Goal: Task Accomplishment & Management: Use online tool/utility

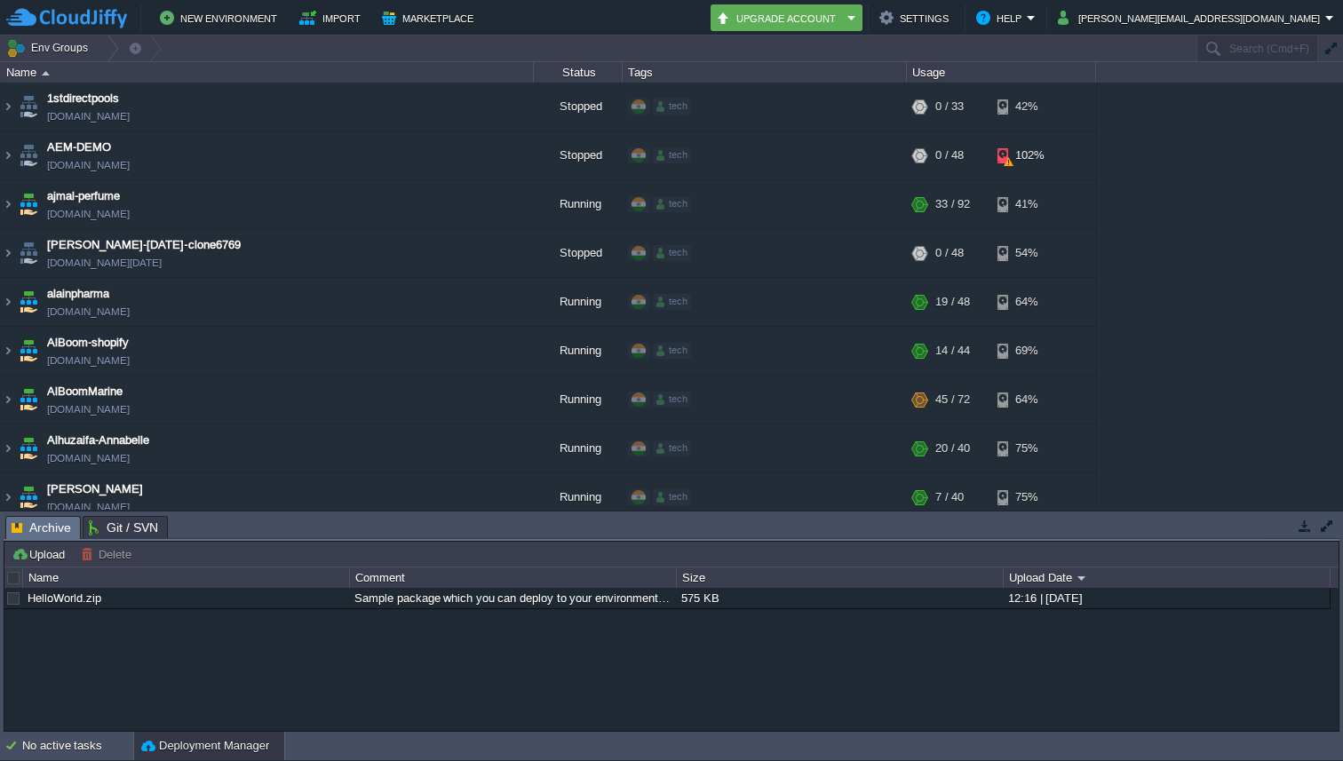
scroll to position [557, 0]
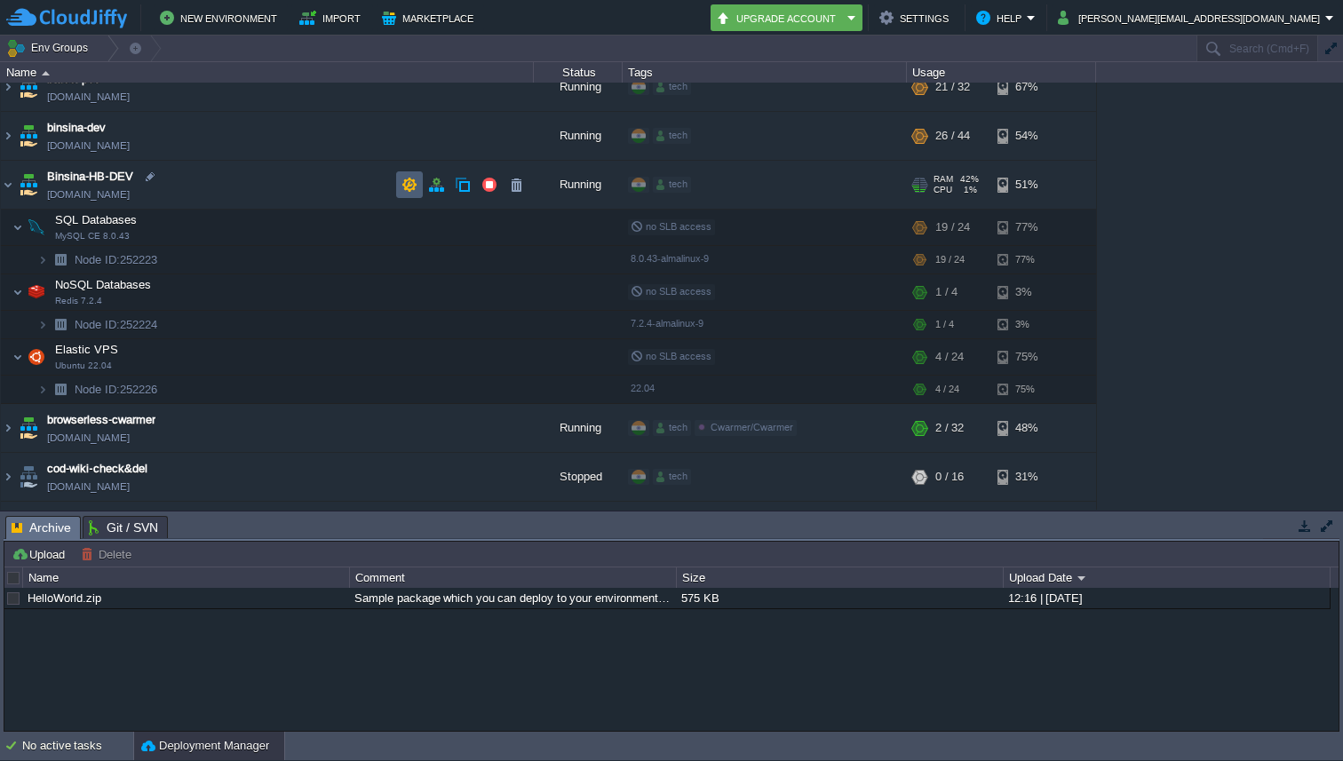
click at [421, 183] on td at bounding box center [409, 184] width 27 height 27
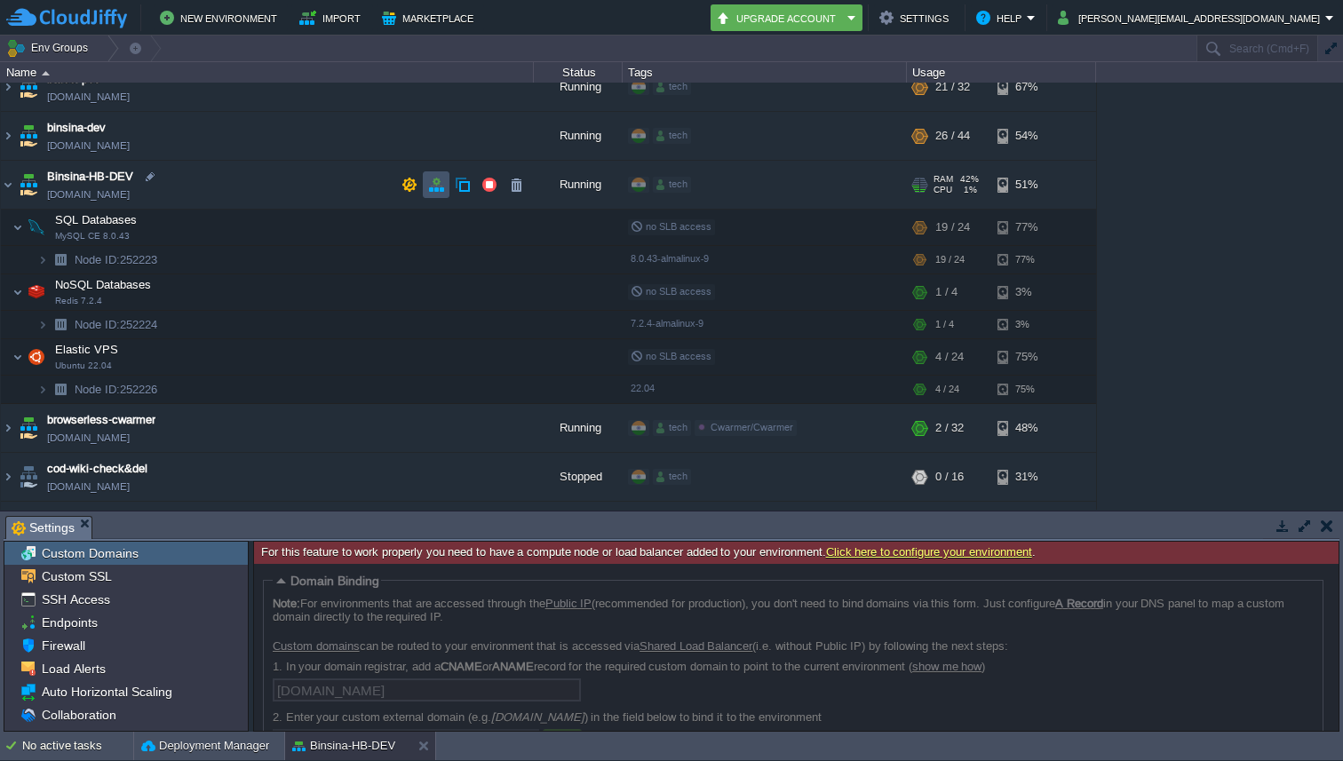
click at [439, 178] on button "button" at bounding box center [436, 185] width 16 height 16
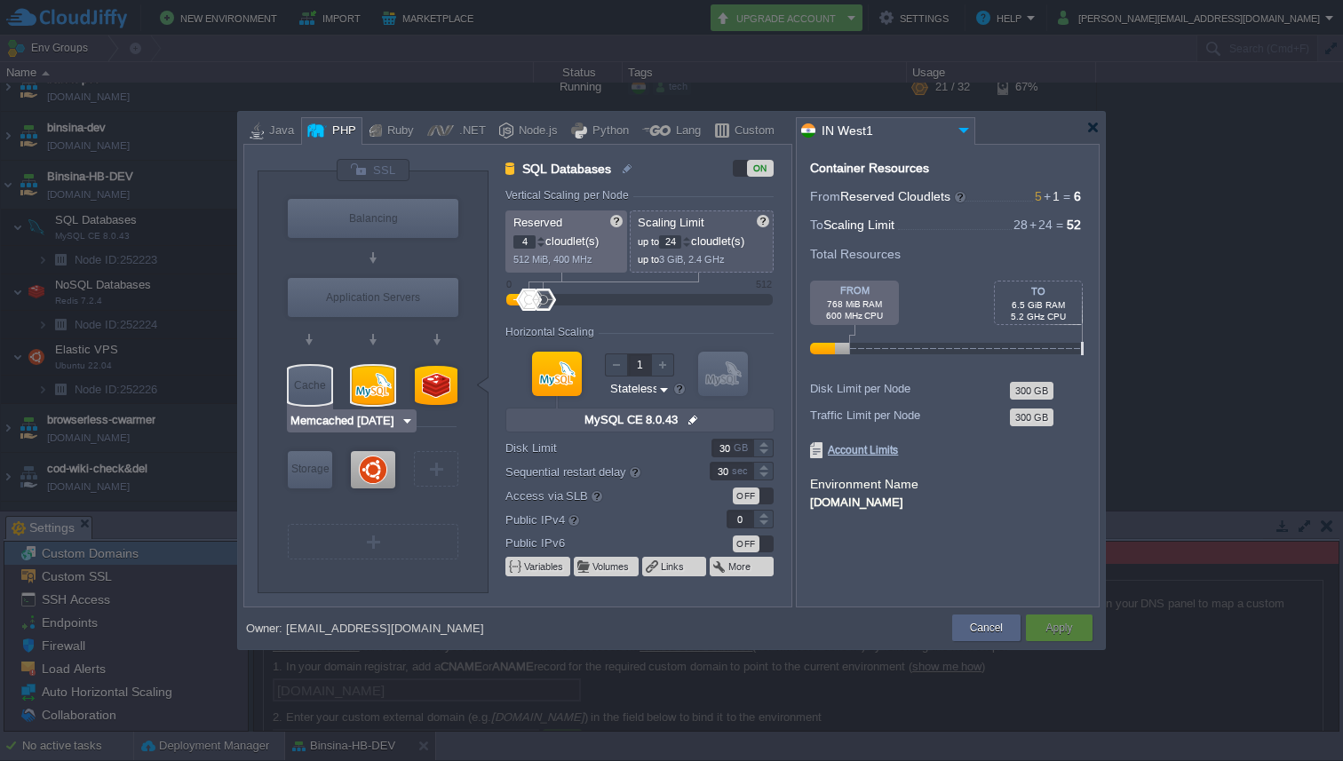
type input "Ubuntu 22.04"
click at [366, 474] on div at bounding box center [373, 469] width 44 height 37
type input "Elastic VPS"
type input "1"
type input "Ubuntu 22.04"
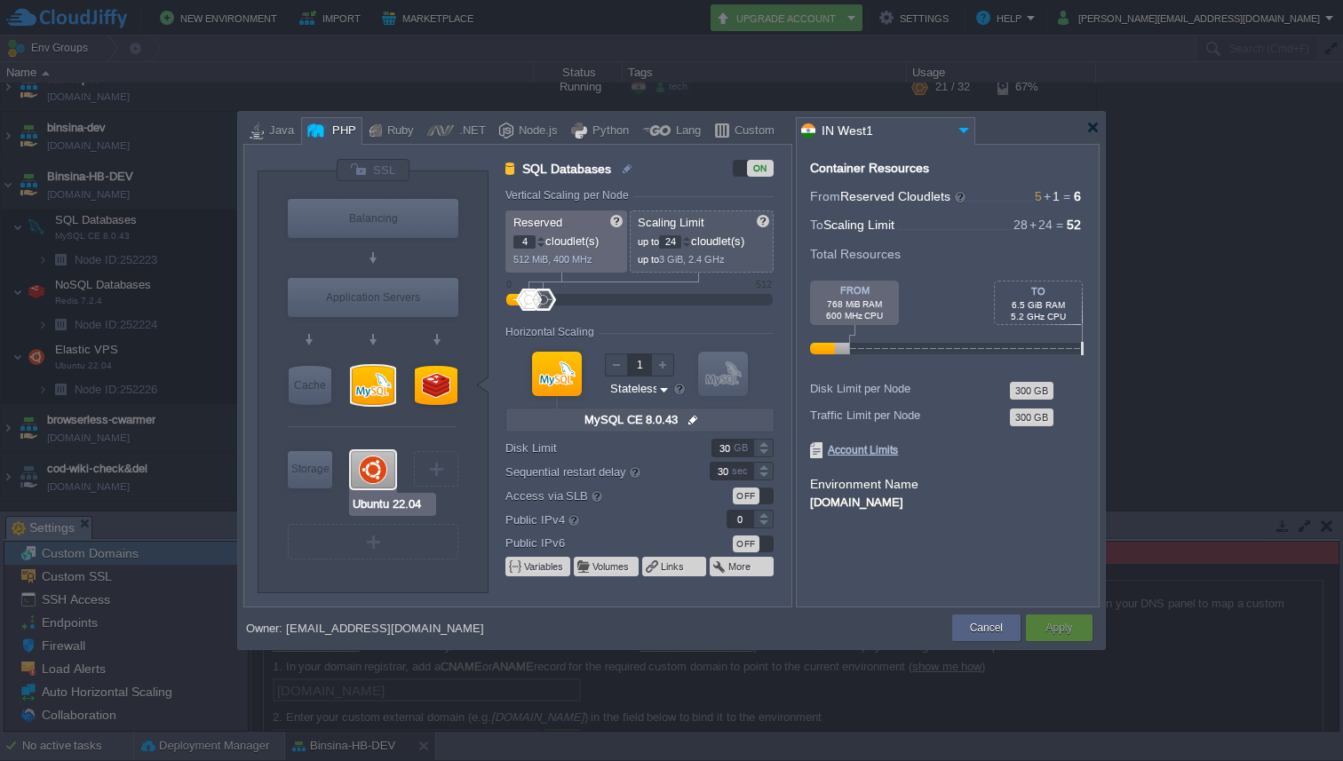
type input "null"
type input "22.04"
type input "Stateful"
type input "1"
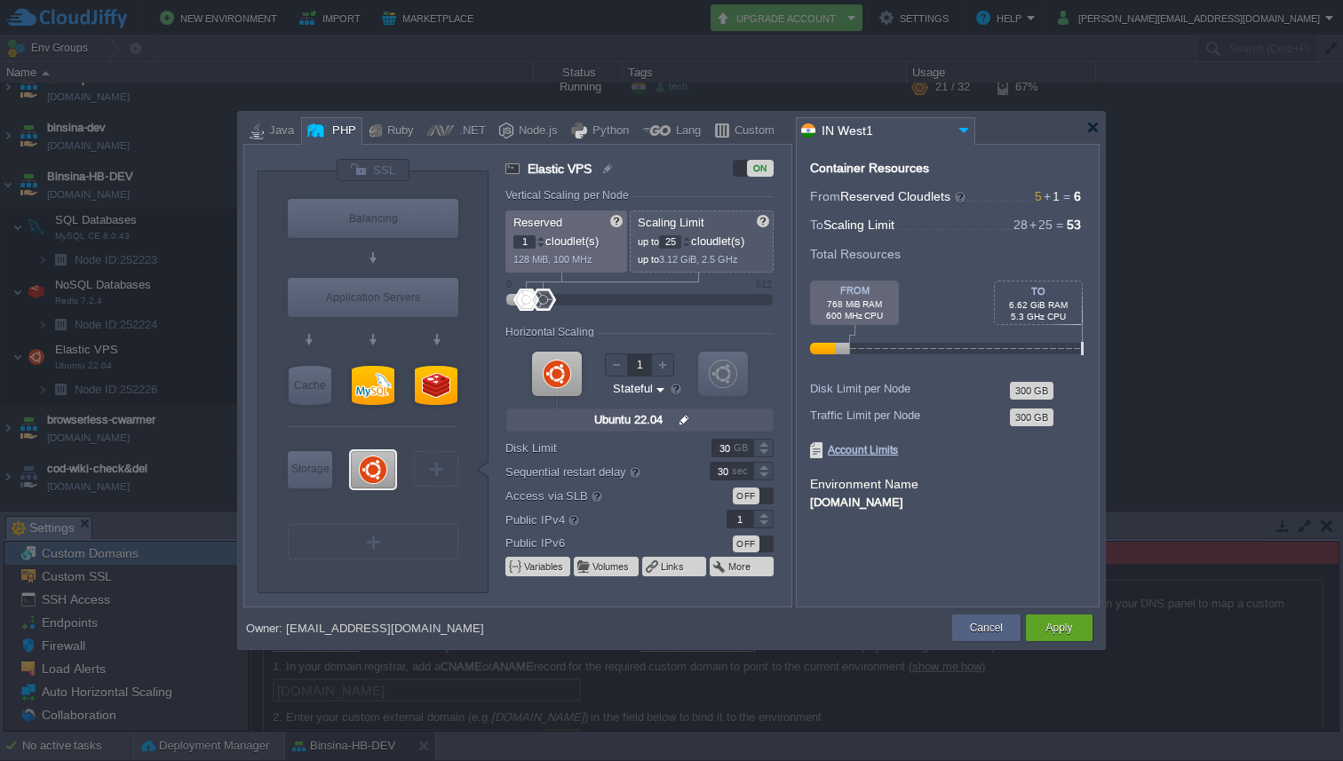
click at [691, 238] on div at bounding box center [686, 238] width 9 height 6
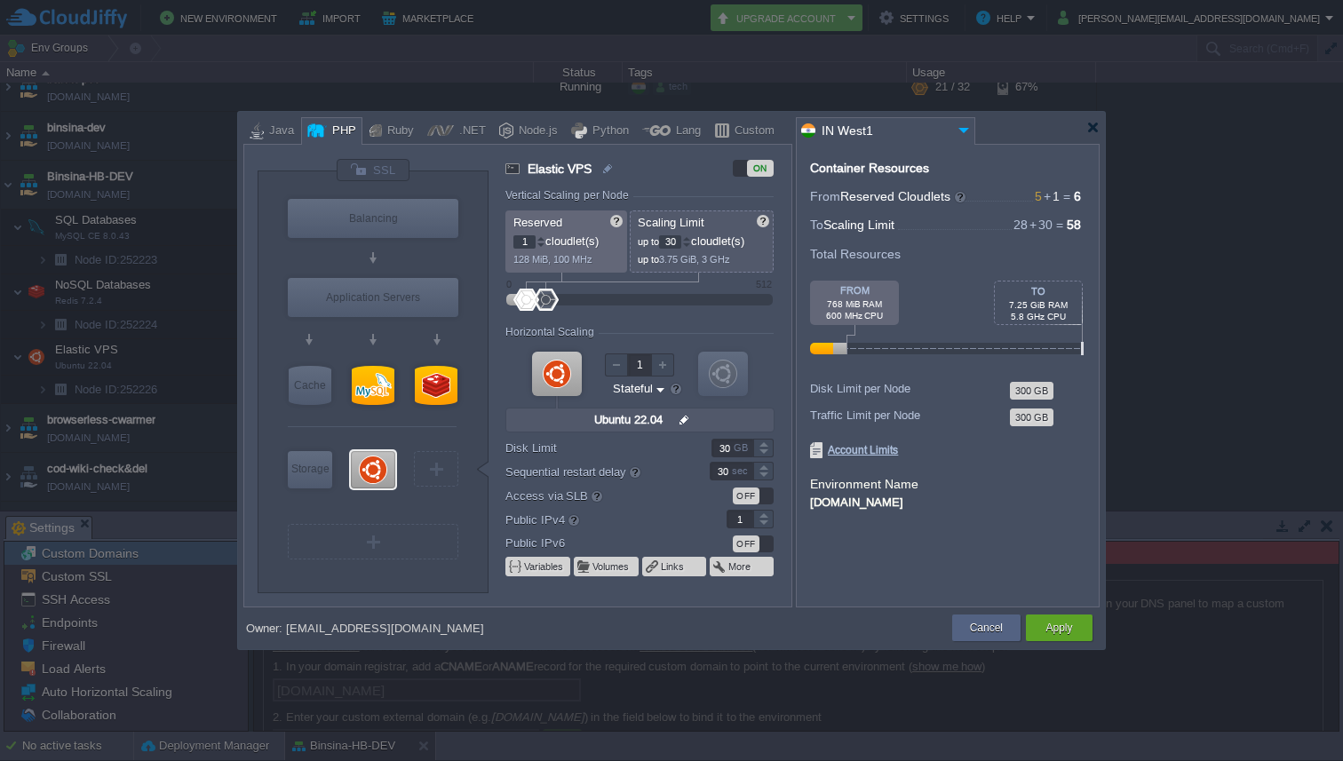
click at [691, 238] on div at bounding box center [686, 238] width 9 height 6
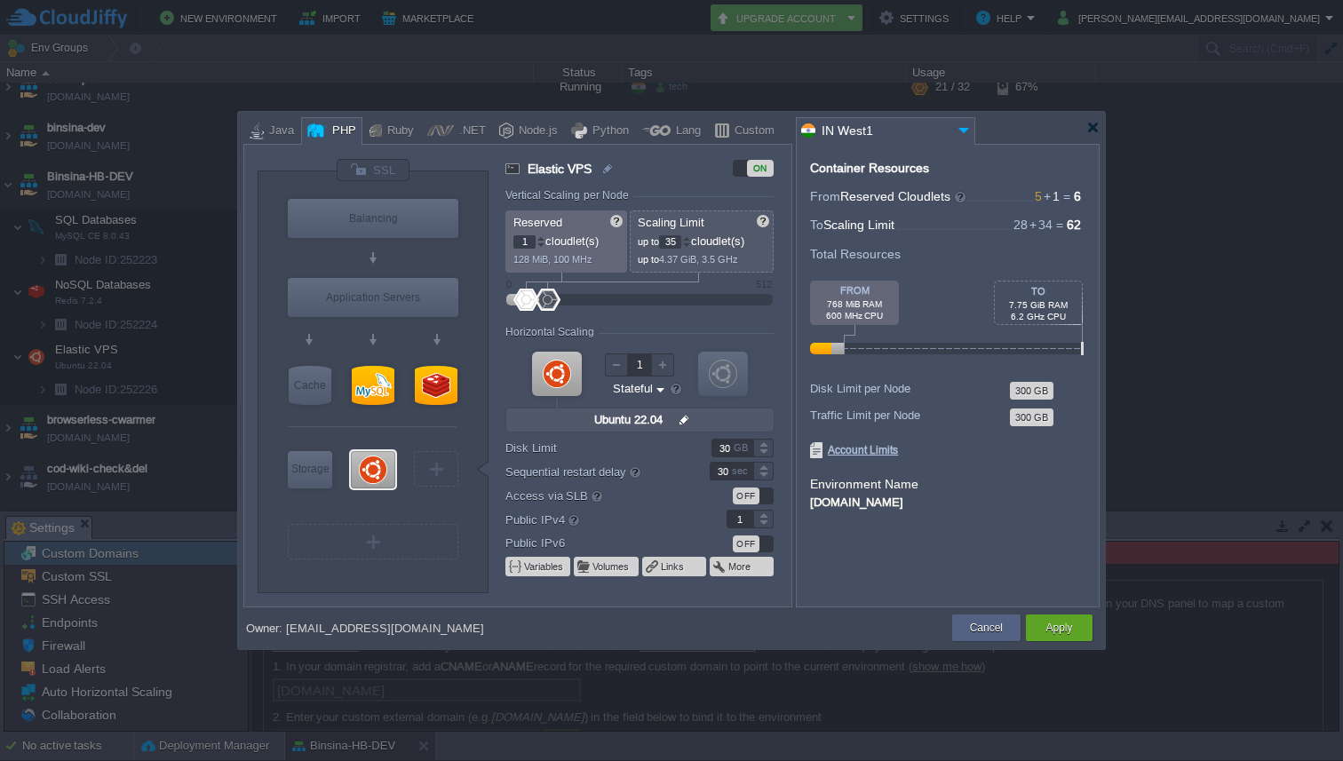
click at [691, 238] on div at bounding box center [686, 238] width 9 height 6
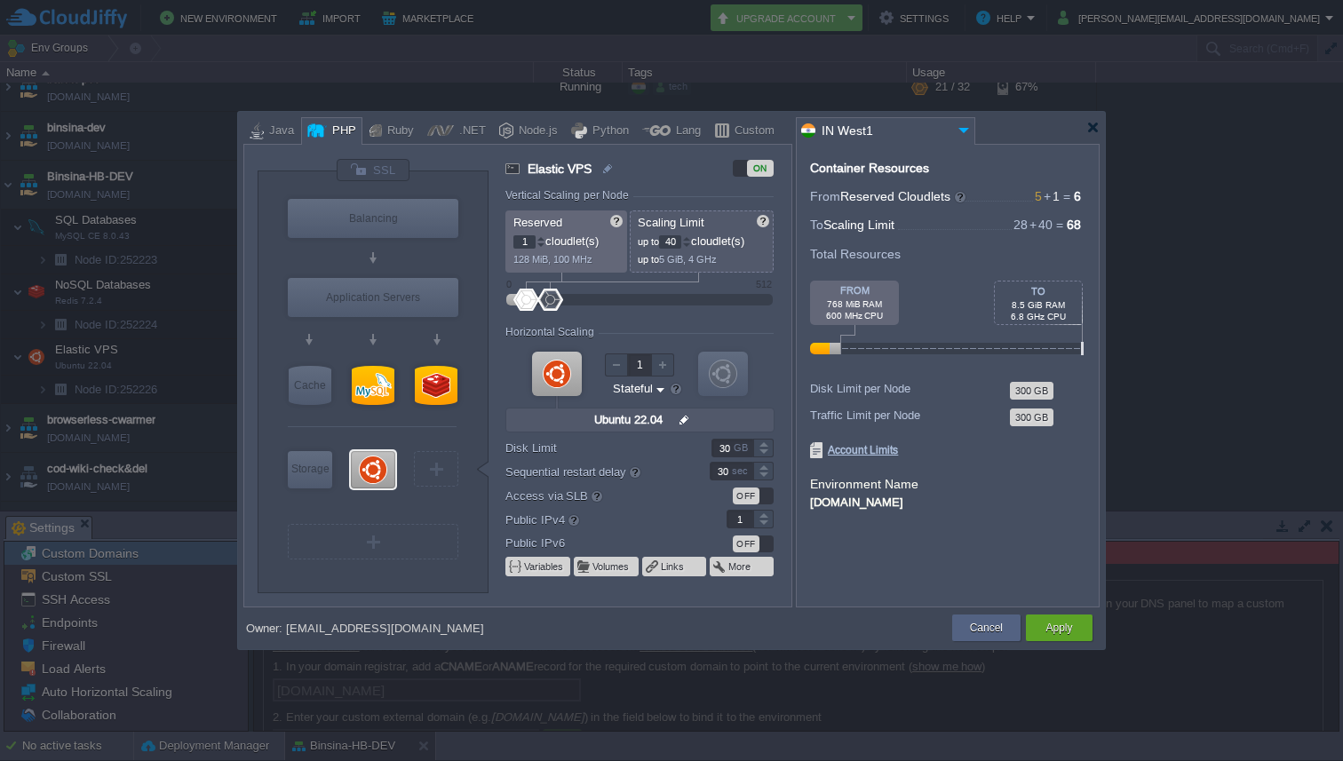
click at [691, 238] on div at bounding box center [686, 238] width 9 height 6
click at [691, 244] on div at bounding box center [686, 246] width 9 height 6
click at [691, 241] on div at bounding box center [686, 238] width 9 height 6
type input "40"
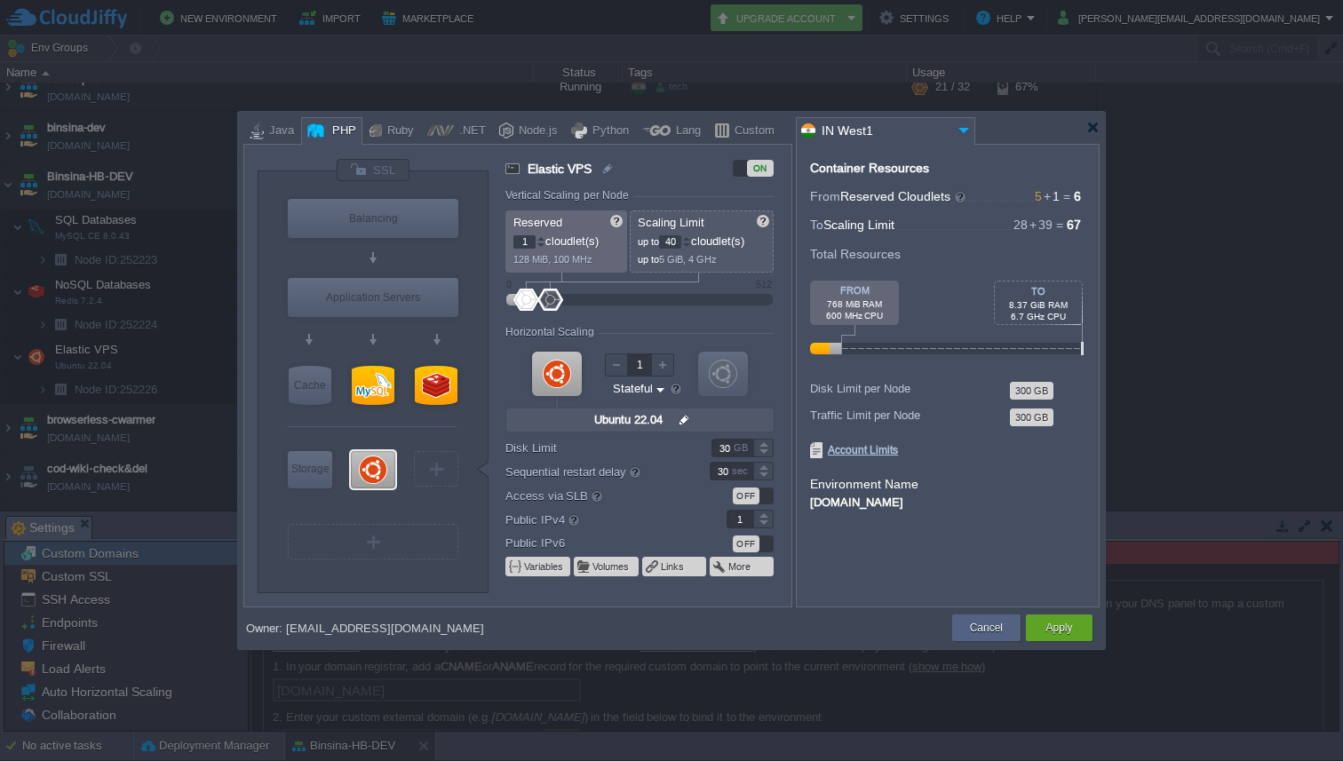
click at [691, 241] on div at bounding box center [686, 238] width 9 height 6
click at [1080, 627] on div "Apply" at bounding box center [1059, 628] width 67 height 27
